Goal: Task Accomplishment & Management: Manage account settings

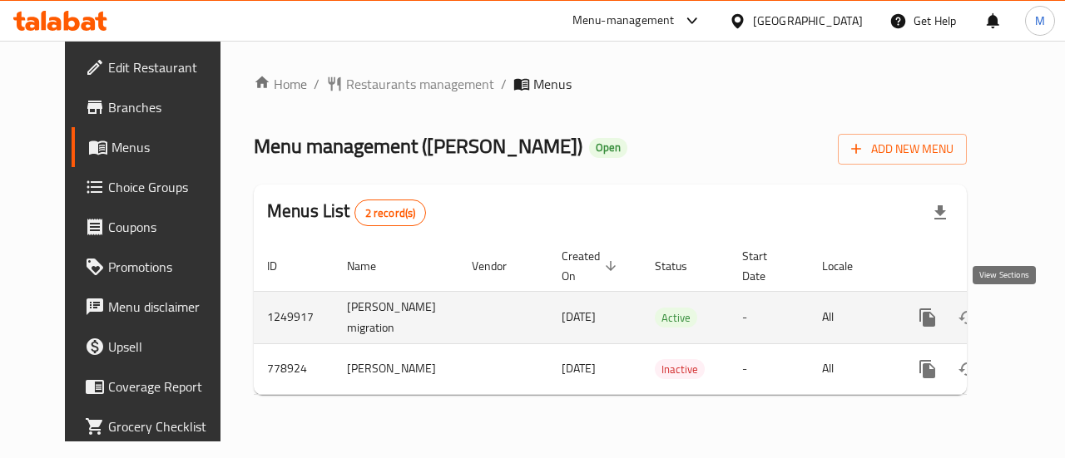
click at [1027, 313] on link "enhanced table" at bounding box center [1047, 318] width 40 height 40
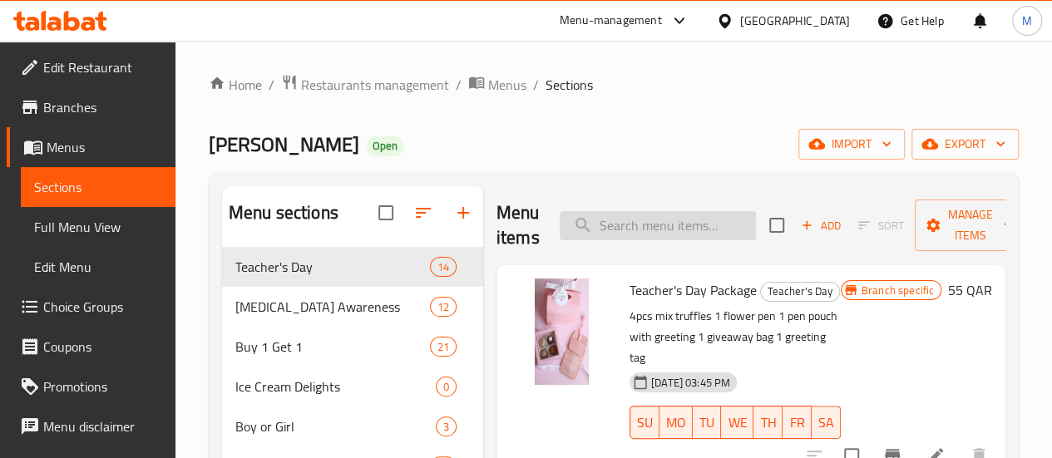
click at [602, 235] on input "search" at bounding box center [658, 225] width 196 height 29
paste input "Teacher’s Day Package 2"
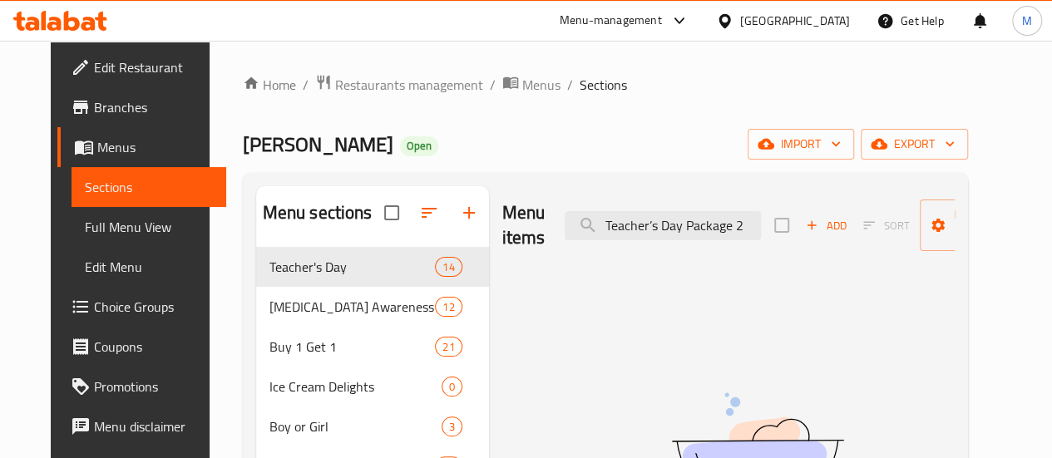
type input "Teacher’s Day Package 2"
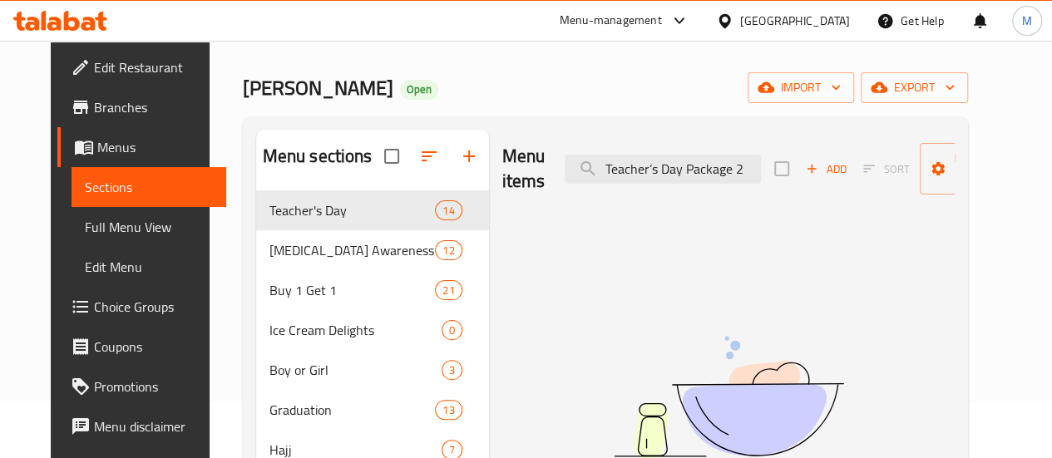
scroll to position [83, 0]
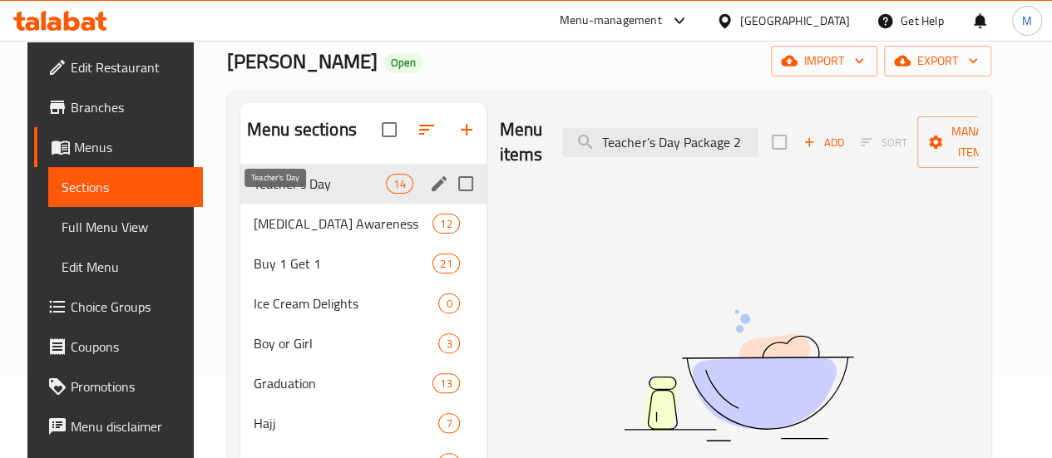
click at [276, 194] on span "Teacher's Day" at bounding box center [320, 184] width 132 height 20
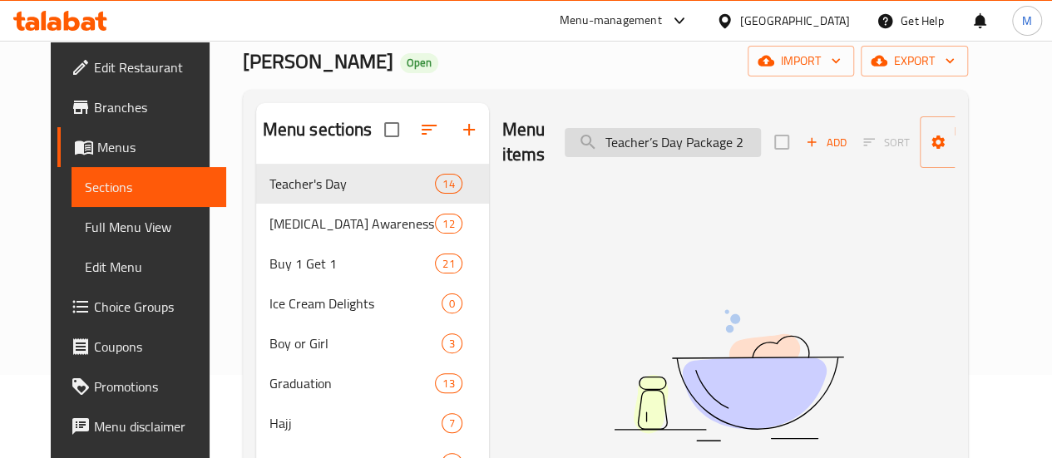
click at [633, 147] on input "Teacher’s Day Package 2" at bounding box center [663, 142] width 196 height 29
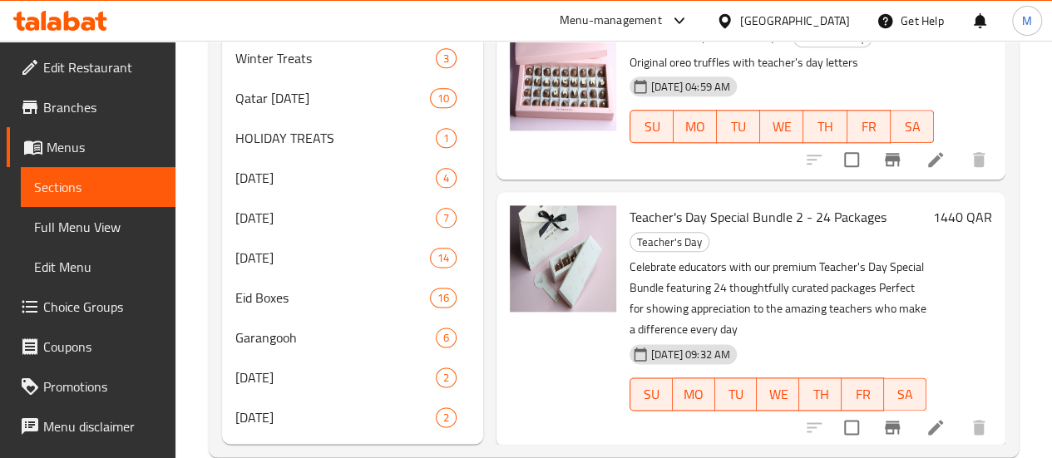
scroll to position [901, 0]
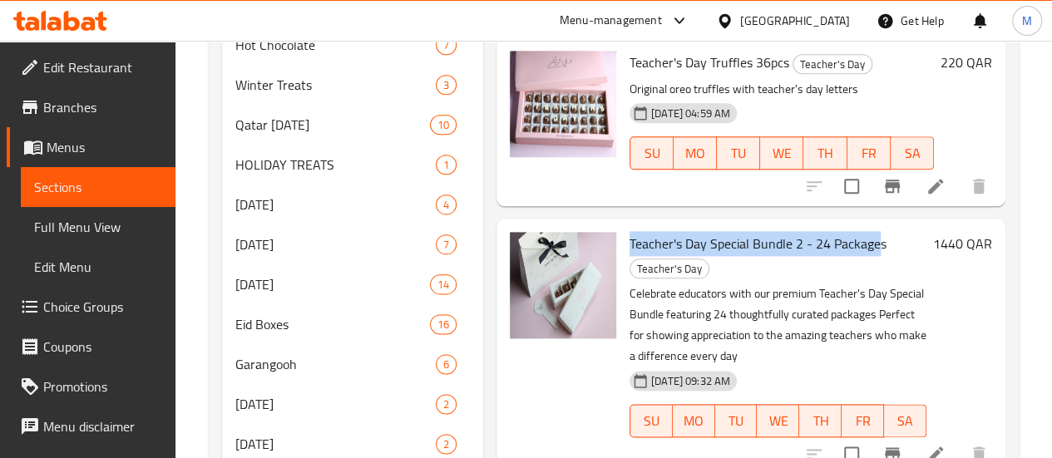
drag, startPoint x: 562, startPoint y: 126, endPoint x: 728, endPoint y: 135, distance: 165.8
click at [813, 225] on div "Teacher's Day Special Bundle 2 - 24 Packages Teacher's Day Celebrate educators …" at bounding box center [778, 345] width 310 height 241
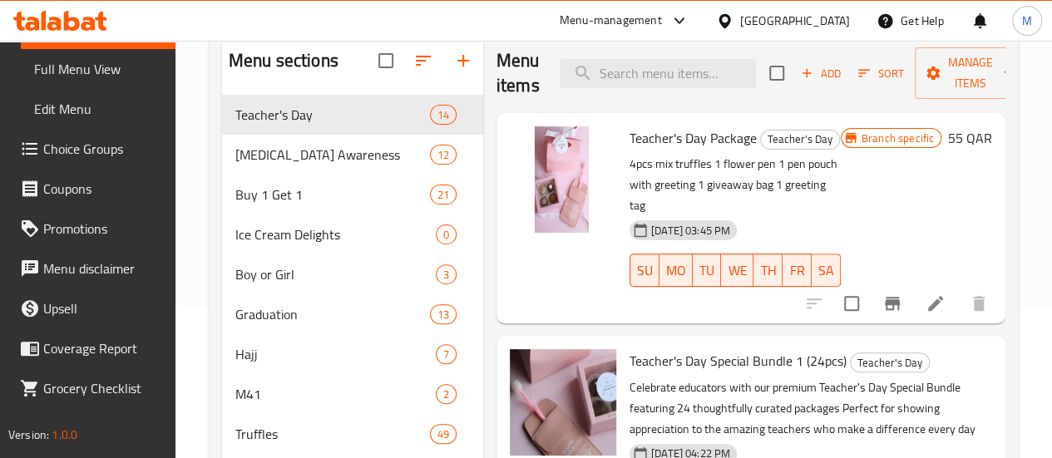
scroll to position [0, 0]
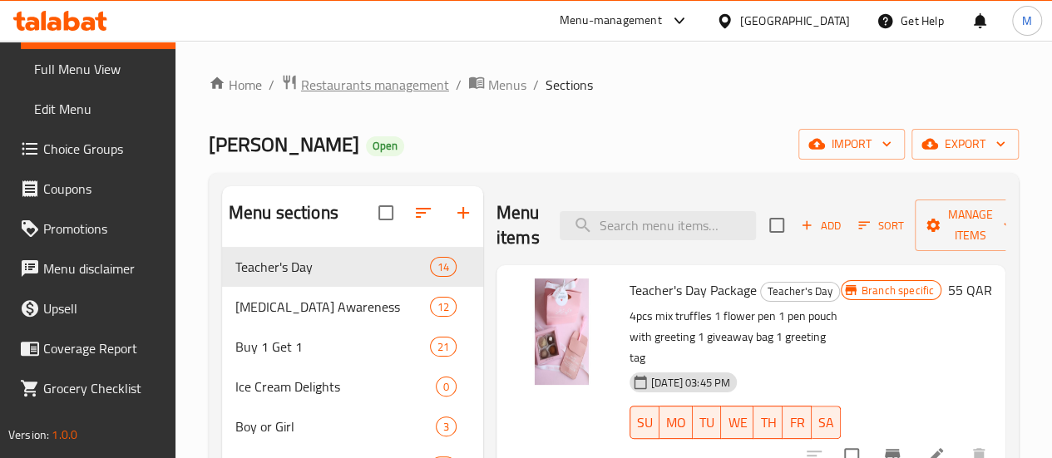
click at [423, 87] on span "Restaurants management" at bounding box center [375, 85] width 148 height 20
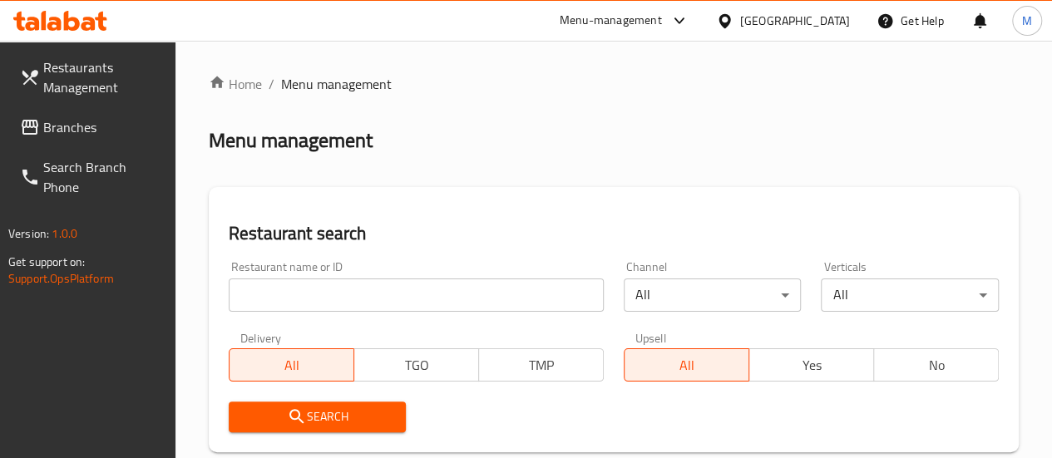
click at [74, 82] on span "Restaurants Management" at bounding box center [102, 77] width 119 height 40
